Goal: Information Seeking & Learning: Find contact information

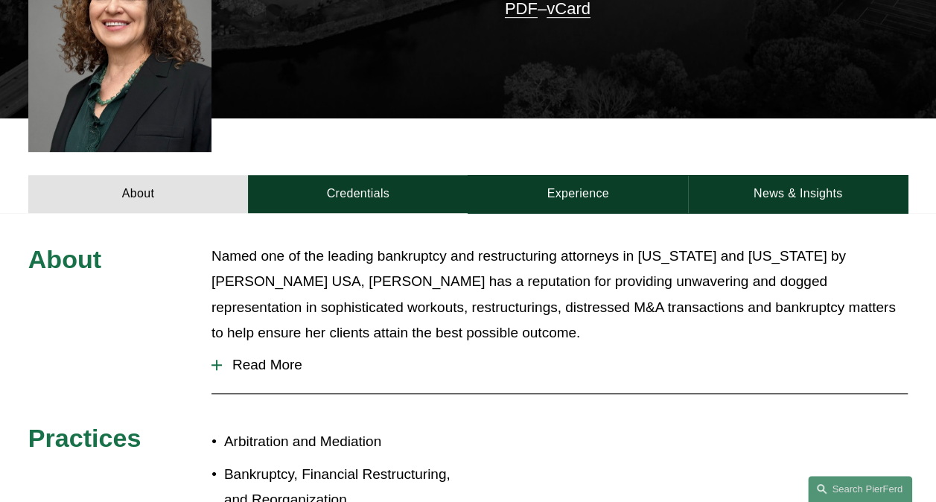
scroll to position [521, 0]
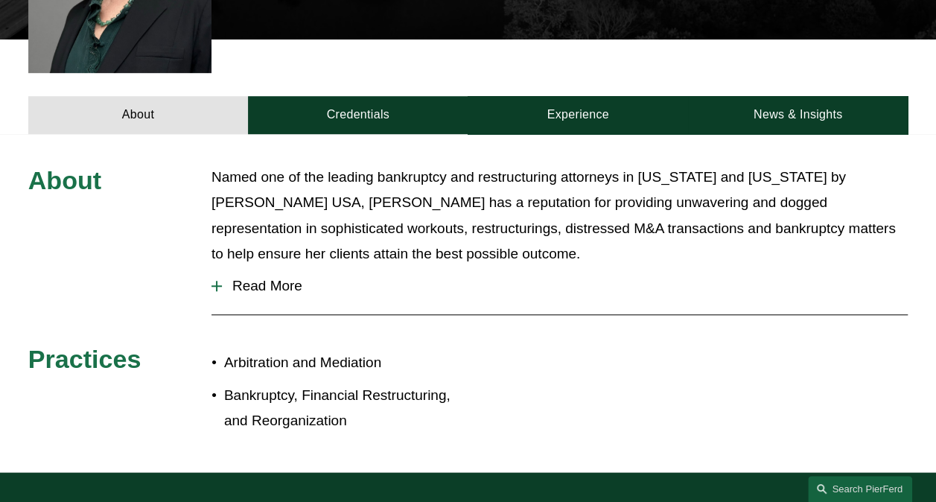
click at [317, 96] on link "Credentials" at bounding box center [358, 115] width 220 height 38
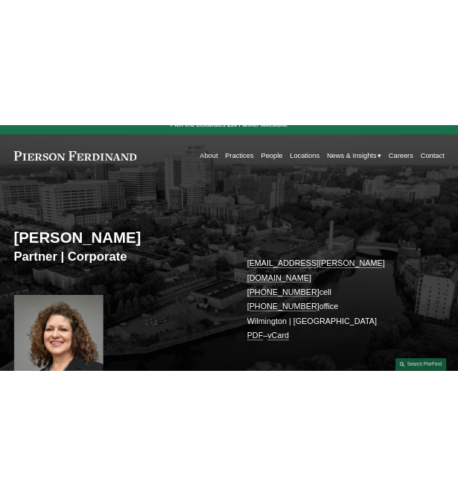
scroll to position [0, 0]
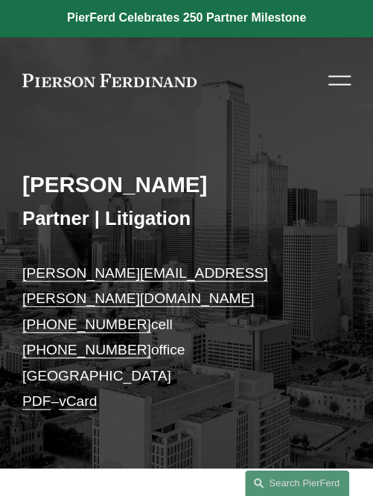
click at [359, 241] on div "[PERSON_NAME] Partner | Litigation [PERSON_NAME][EMAIL_ADDRESS][PERSON_NAME][DO…" at bounding box center [186, 302] width 373 height 333
